Goal: Transaction & Acquisition: Purchase product/service

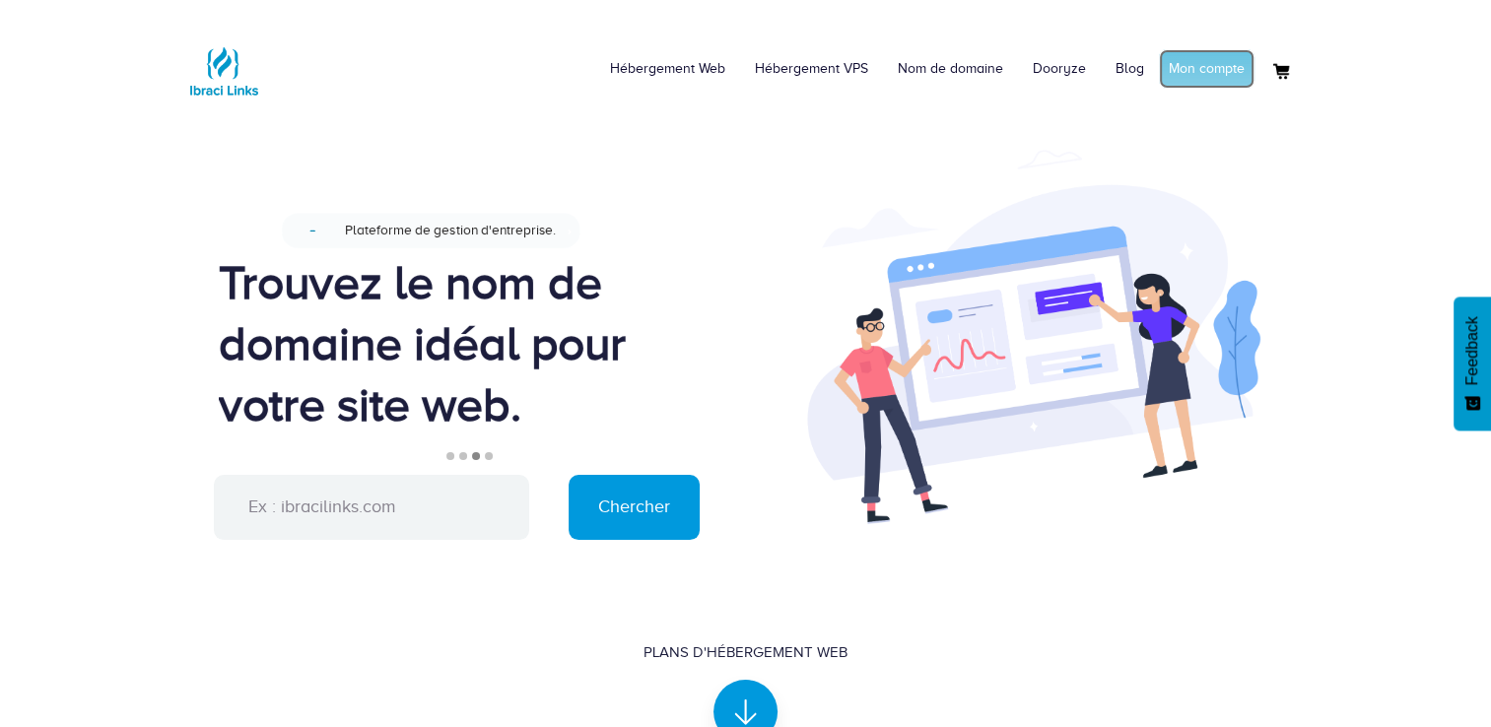
click at [1186, 61] on link "Mon compte" at bounding box center [1207, 68] width 96 height 39
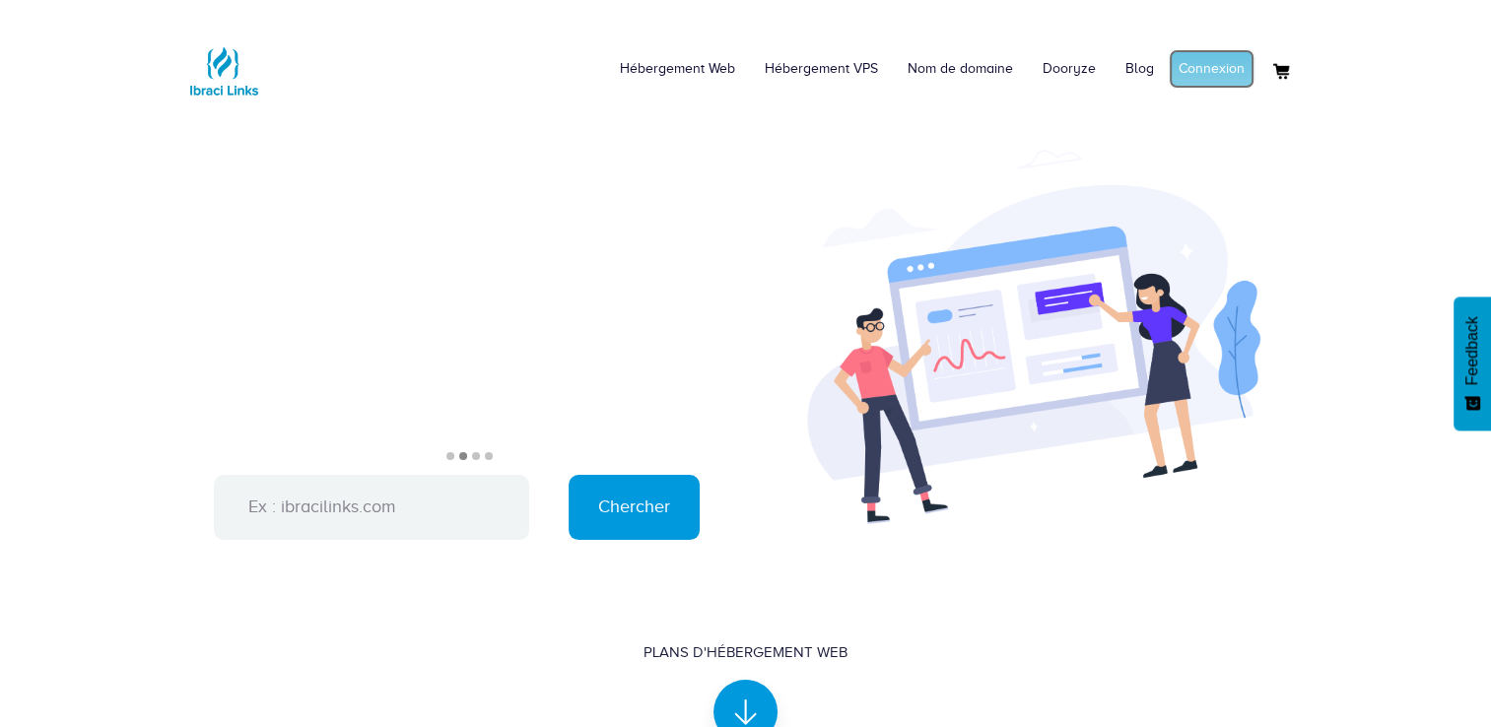
click at [1226, 73] on link "Connexion" at bounding box center [1212, 68] width 86 height 39
click at [1187, 65] on link "Mon compte" at bounding box center [1207, 68] width 96 height 39
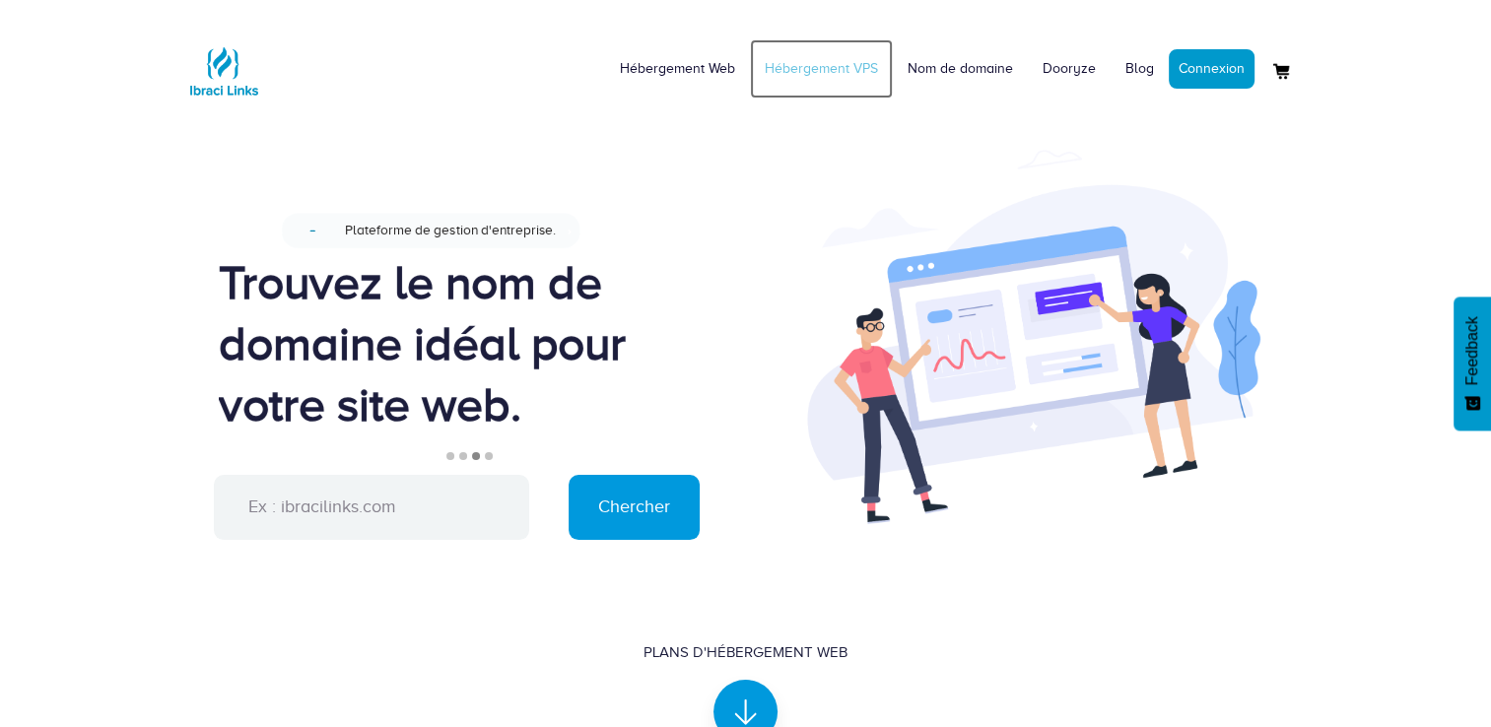
click at [803, 68] on link "Hébergement VPS" at bounding box center [821, 68] width 143 height 59
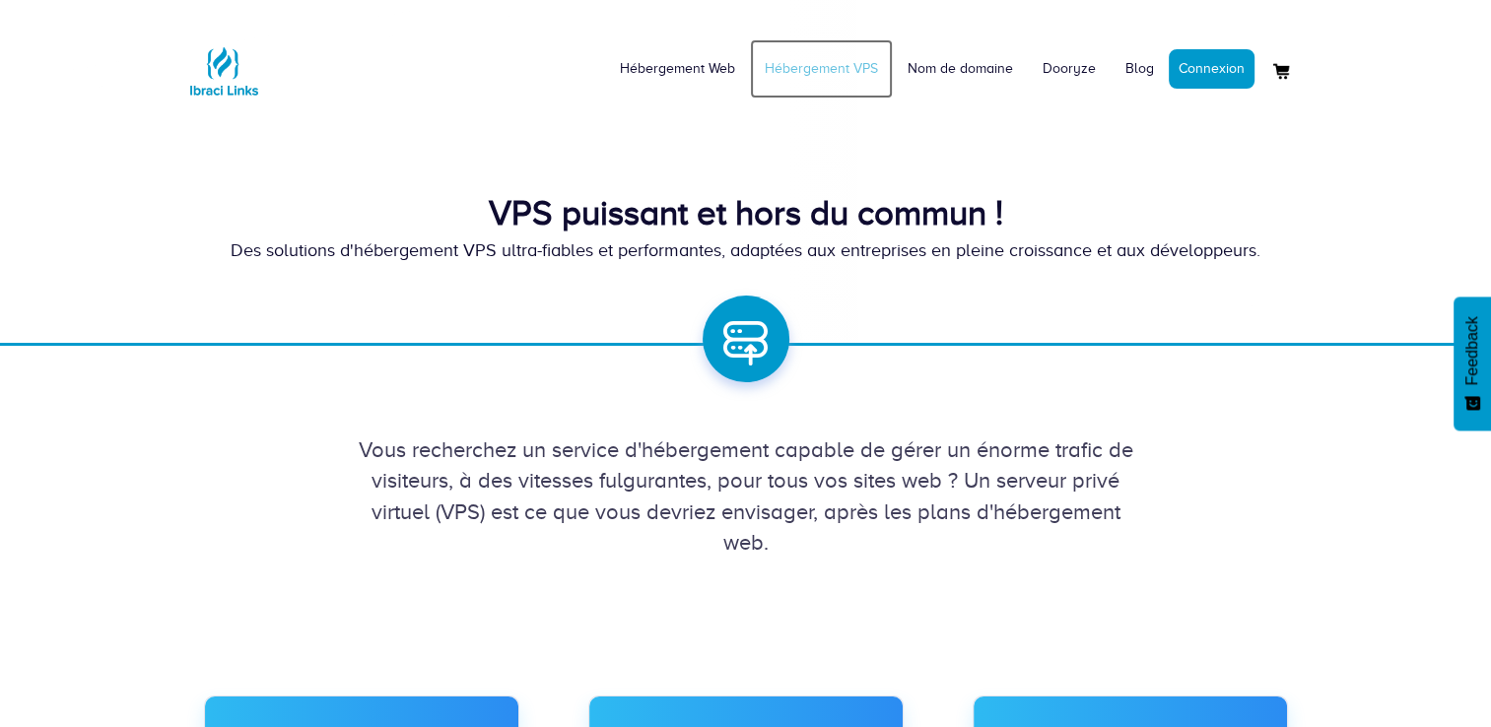
click at [811, 71] on link "Hébergement VPS" at bounding box center [821, 68] width 143 height 59
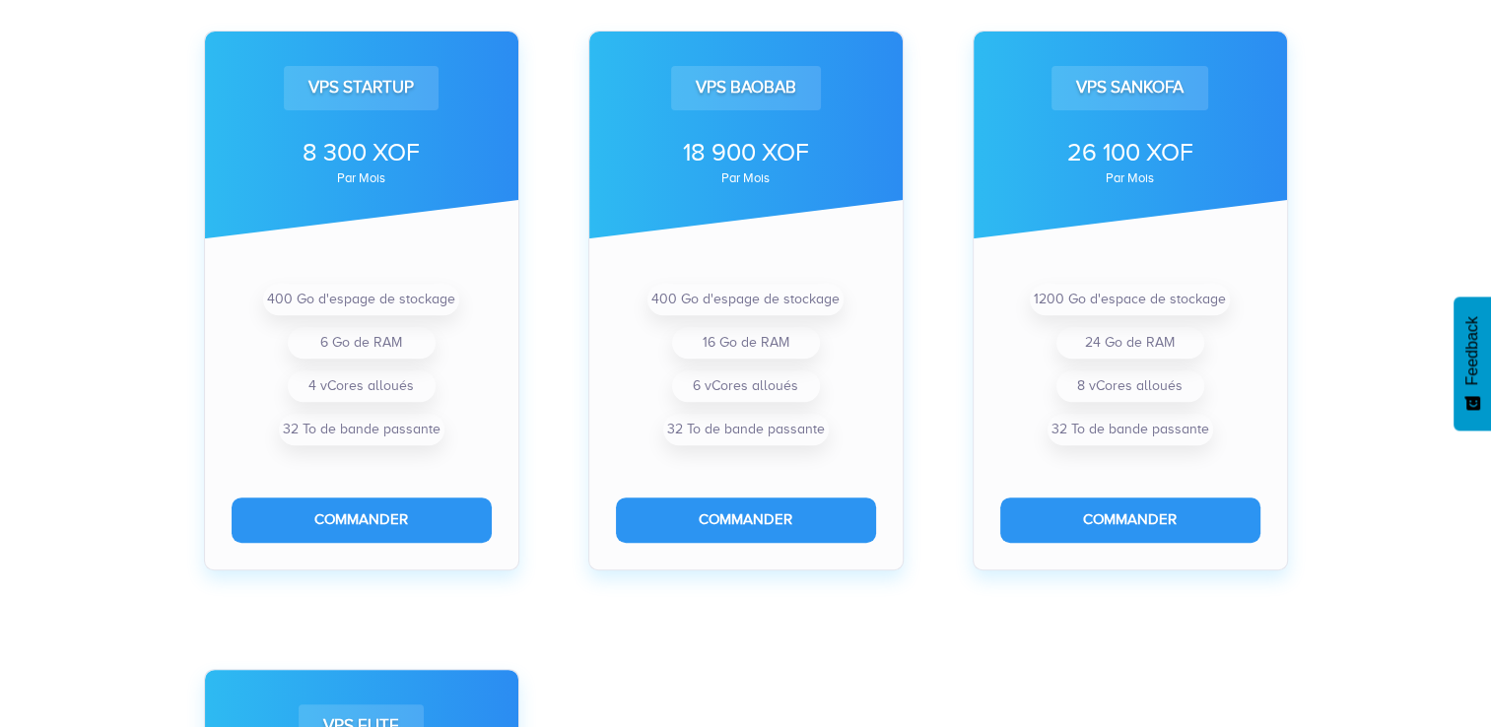
scroll to position [653, 0]
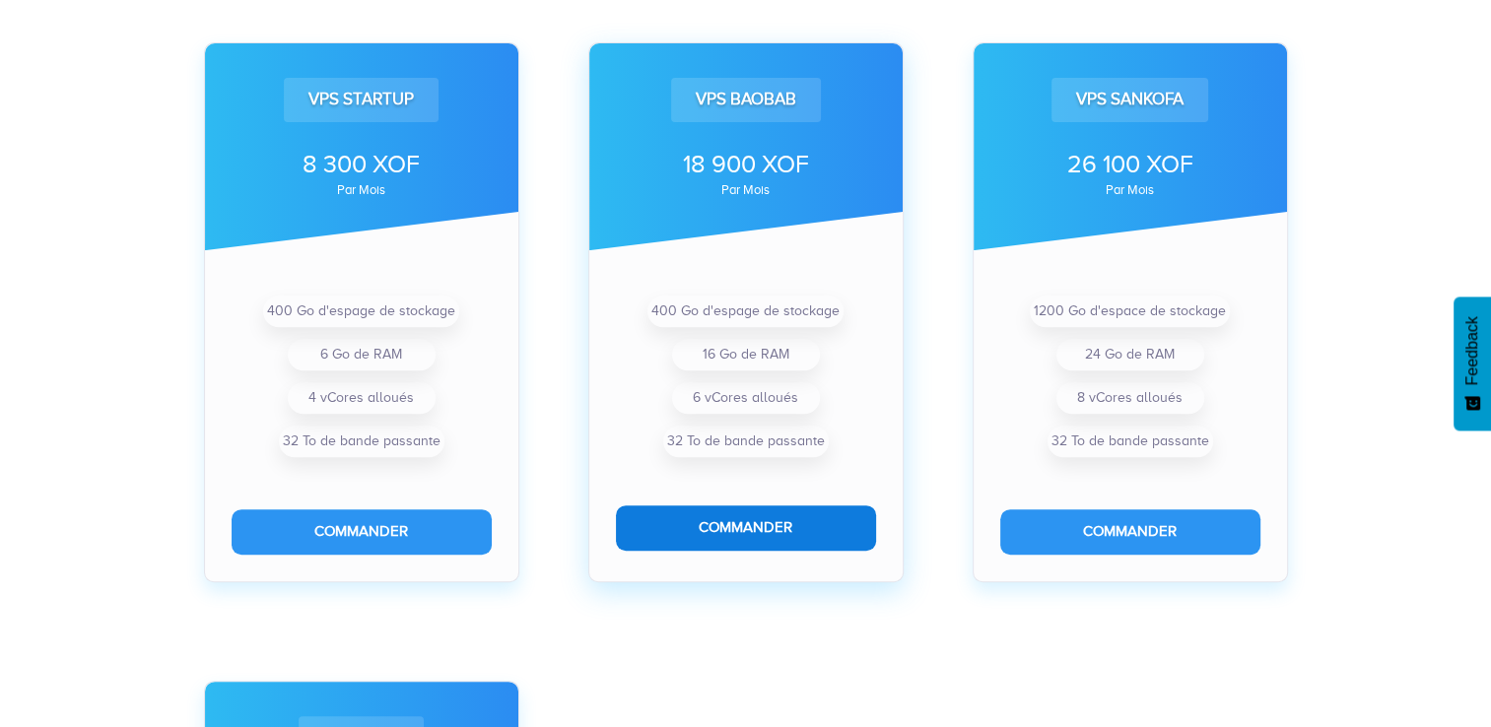
click at [770, 530] on button "Commander" at bounding box center [746, 528] width 260 height 44
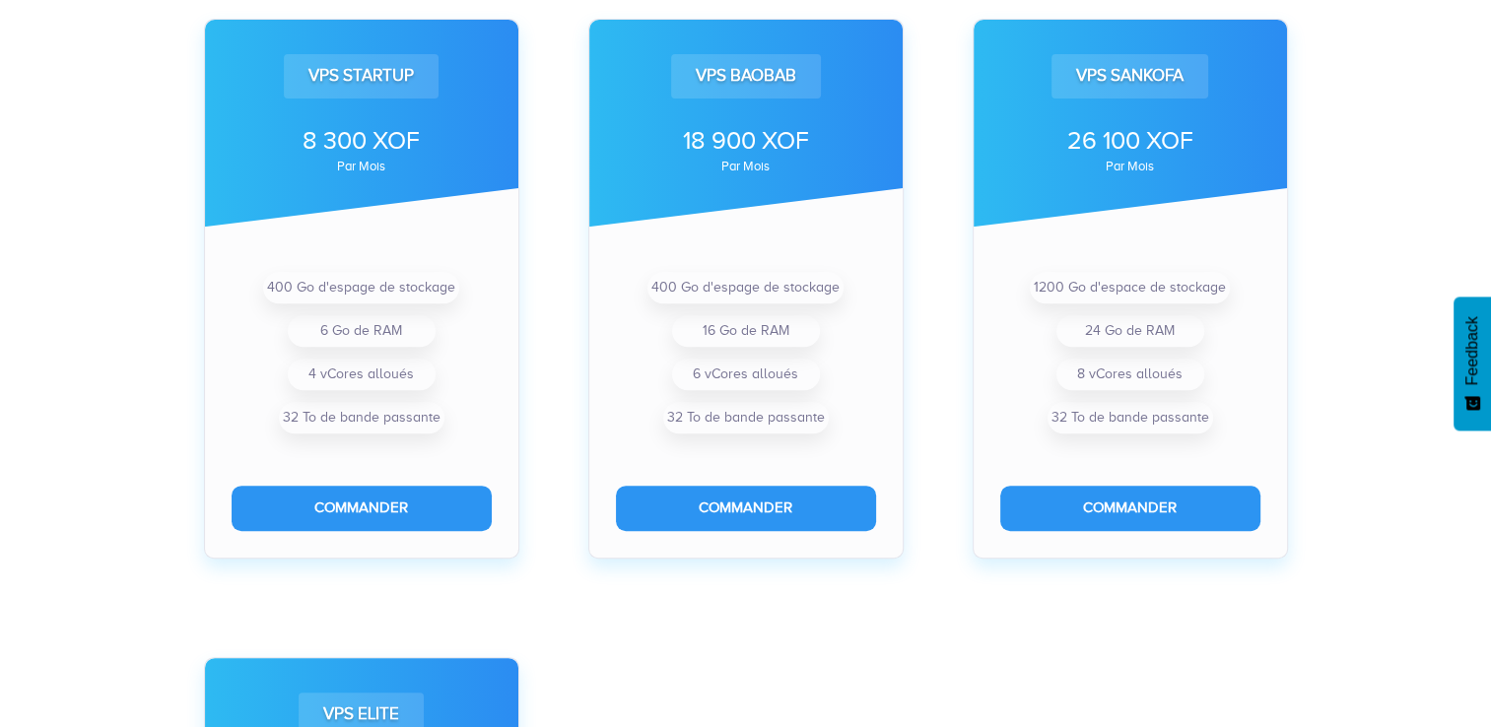
scroll to position [680, 0]
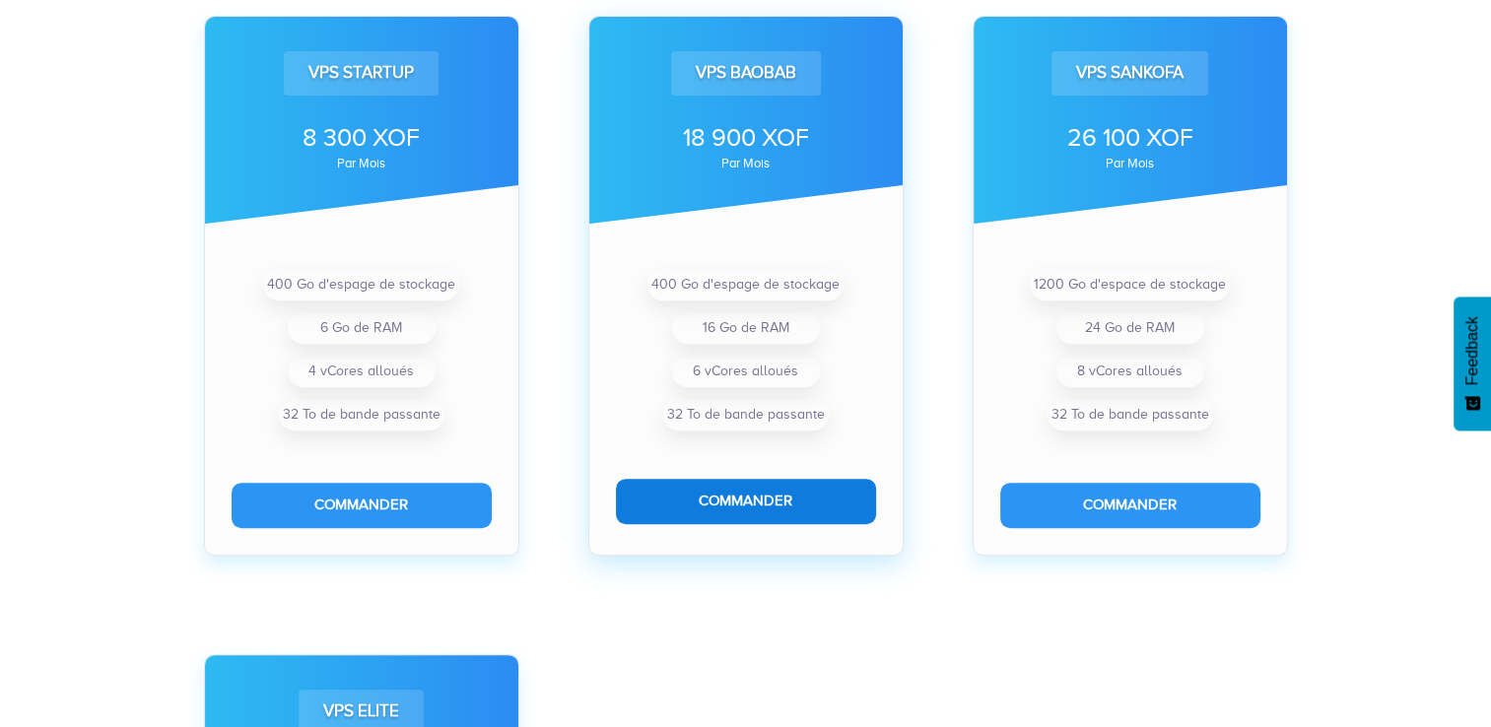
click at [773, 498] on button "Commander" at bounding box center [746, 501] width 260 height 44
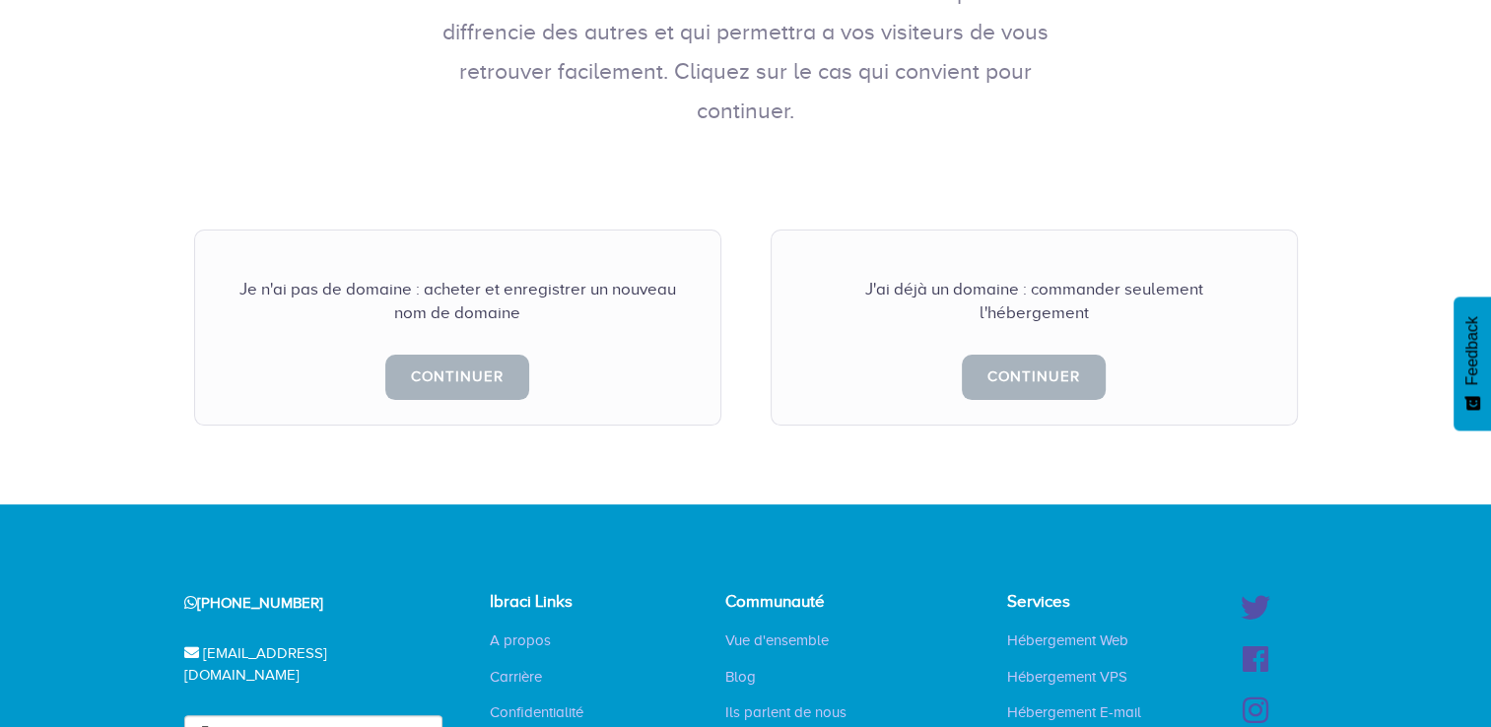
scroll to position [464, 0]
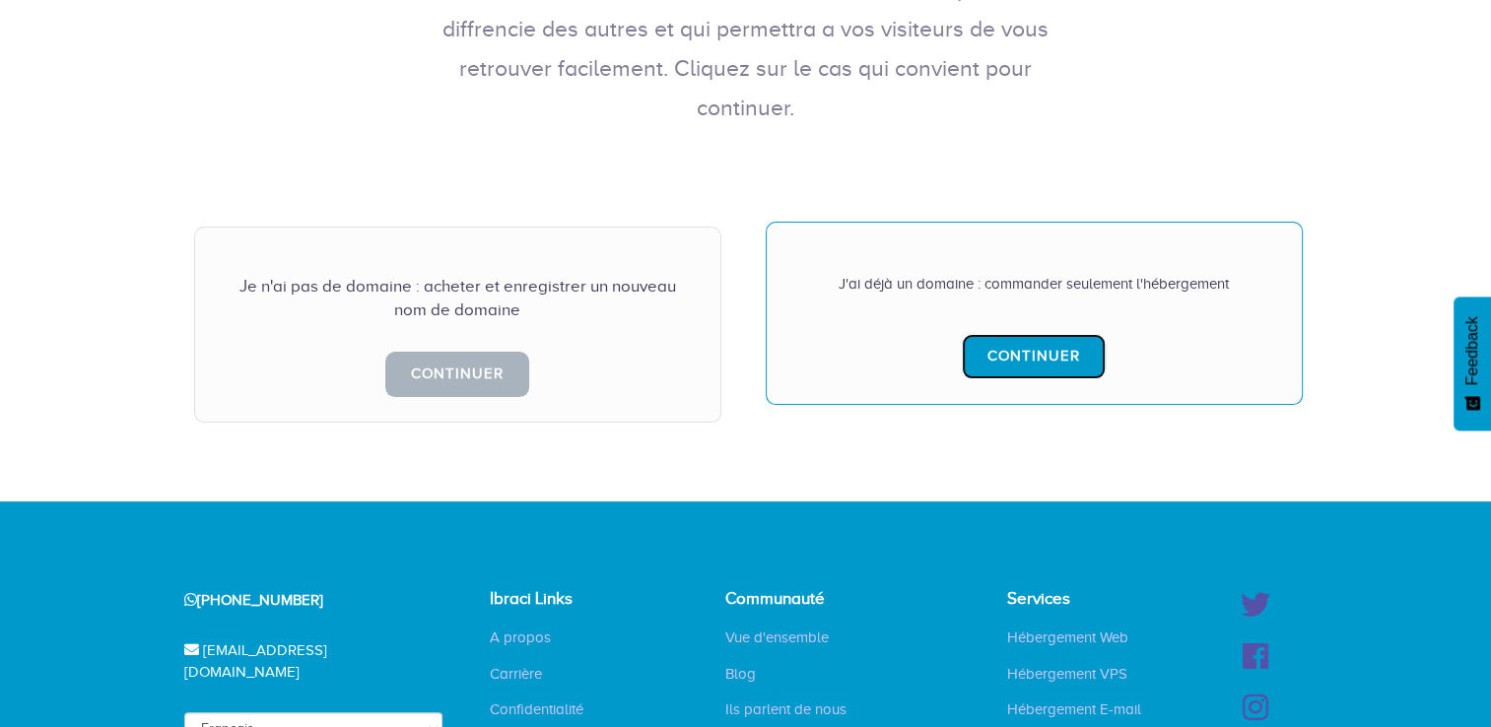
click at [1086, 334] on link "Continuer" at bounding box center [1034, 356] width 144 height 44
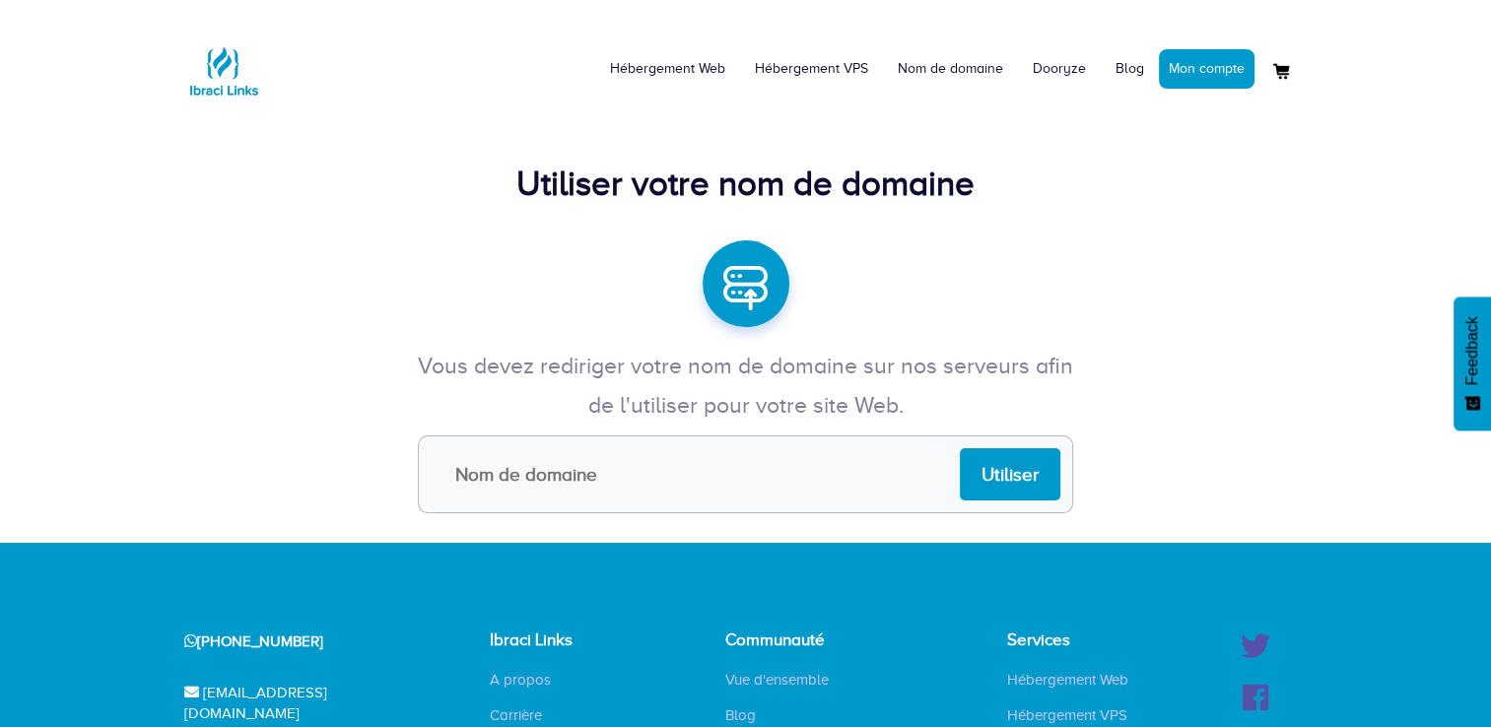
click at [879, 499] on input "text" at bounding box center [745, 475] width 655 height 78
type input "muatb"
click at [1025, 479] on input "Utiliser" at bounding box center [1010, 474] width 101 height 52
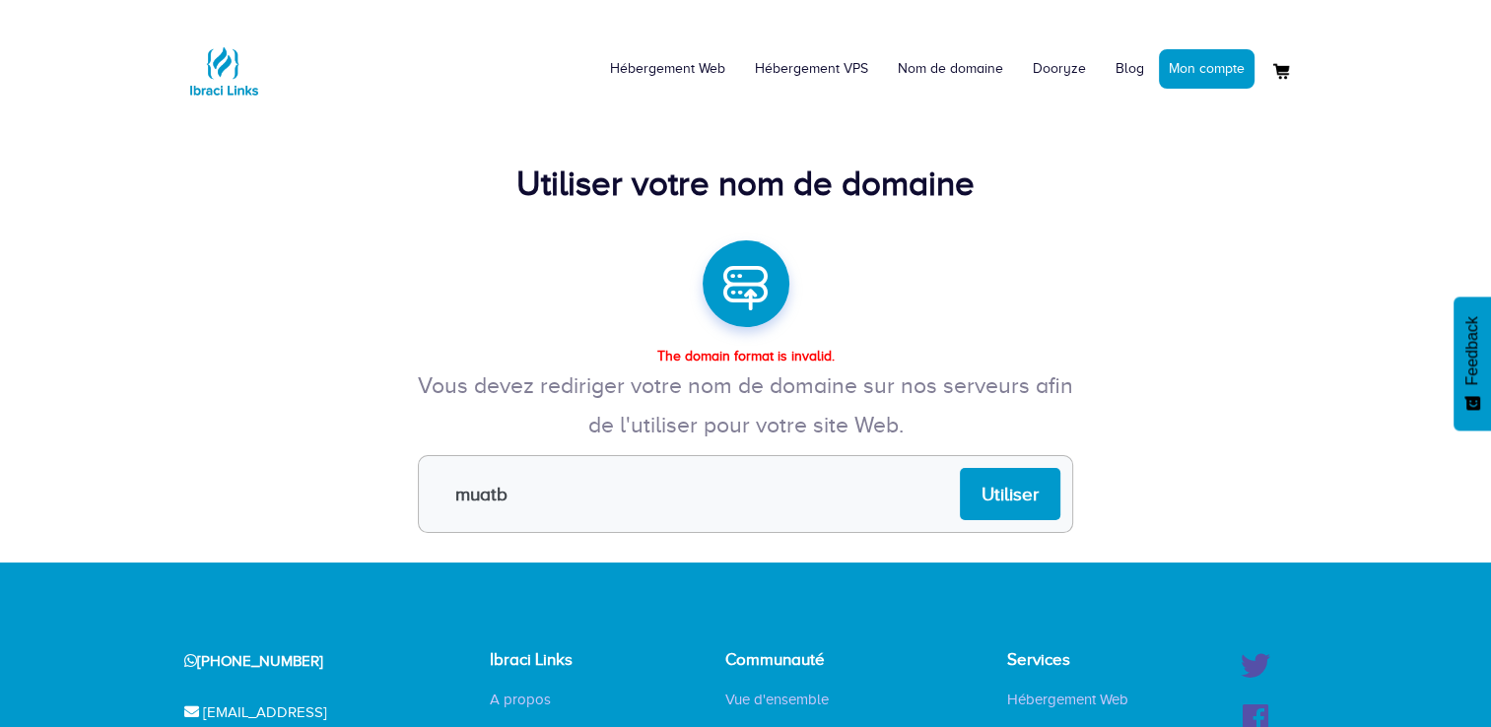
click at [784, 480] on input "muatb" at bounding box center [745, 494] width 655 height 78
type input "[DOMAIN_NAME]"
click at [1004, 487] on input "Utiliser" at bounding box center [1010, 494] width 101 height 52
click at [1207, 77] on link "Mon compte" at bounding box center [1207, 68] width 96 height 39
